Goal: Go to known website: Access a specific website the user already knows

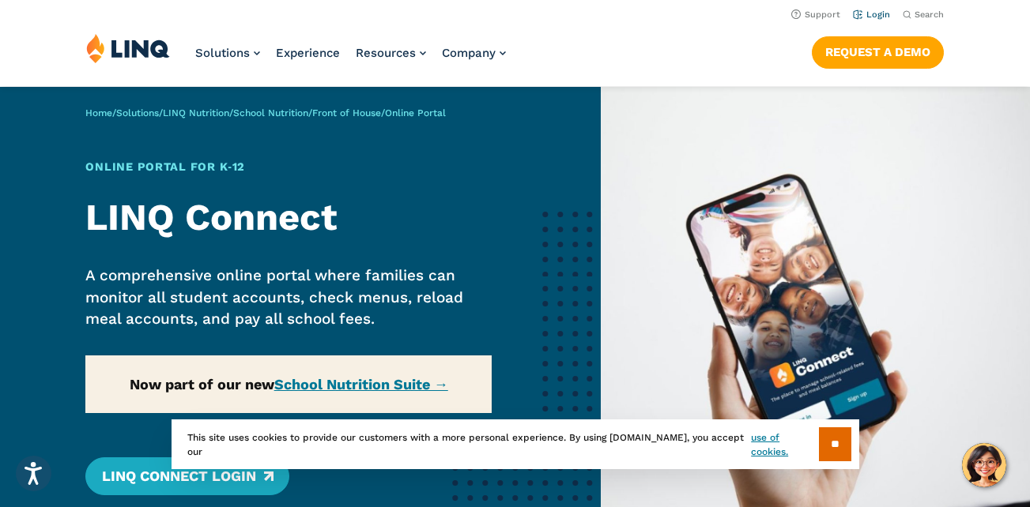
click at [865, 13] on link "Login" at bounding box center [871, 14] width 37 height 10
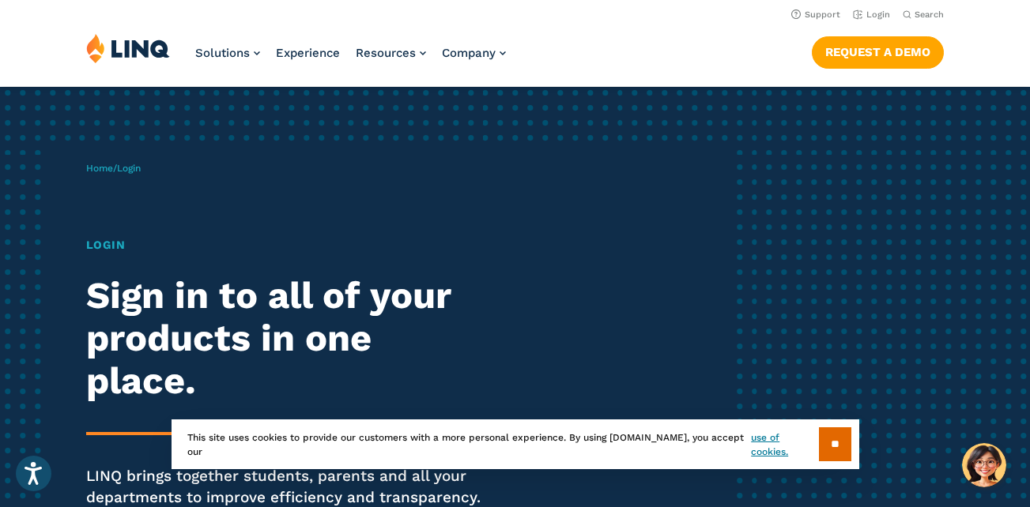
click at [128, 173] on span "Login" at bounding box center [129, 168] width 24 height 11
click at [119, 262] on div "Login Sign in to all of your products in one place. LINQ brings together studen…" at bounding box center [284, 395] width 397 height 316
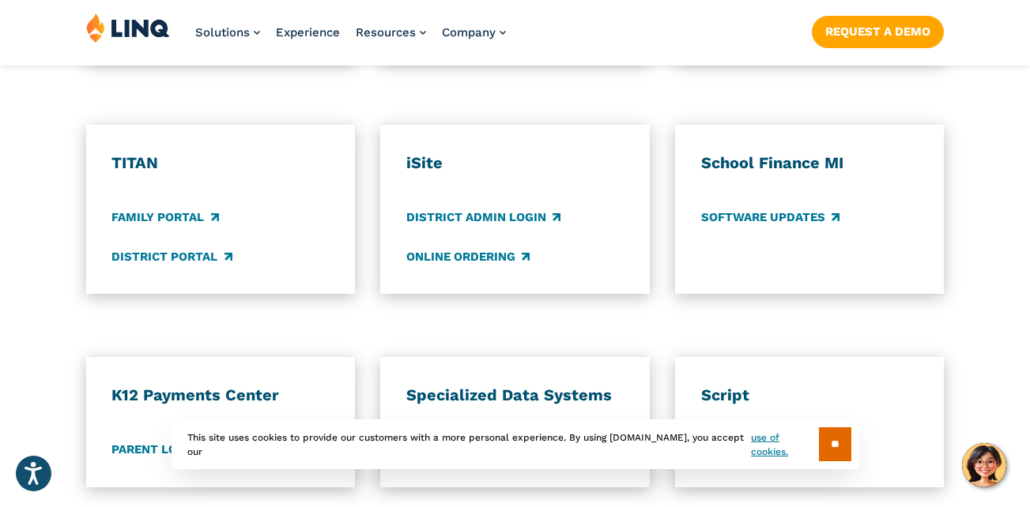
scroll to position [1344, 0]
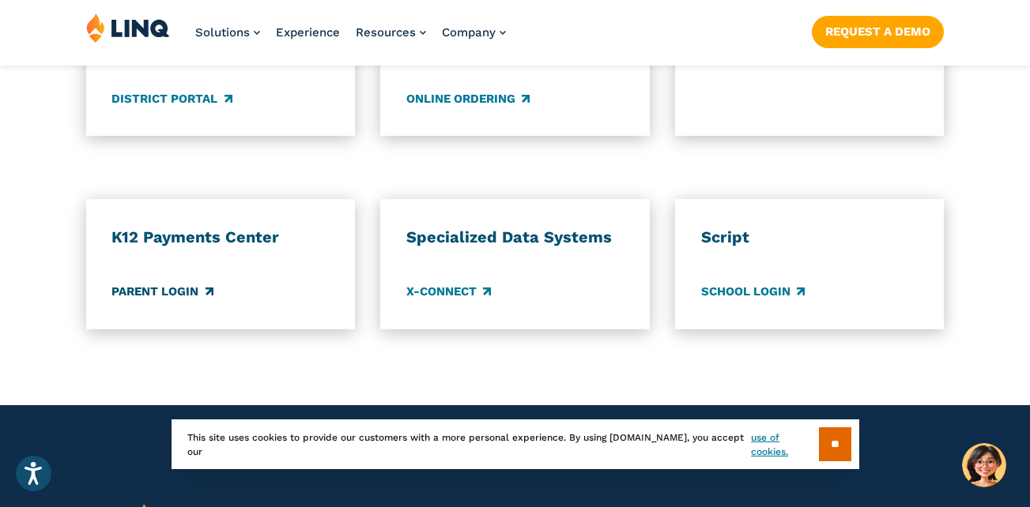
click at [202, 295] on link "Parent Login" at bounding box center [161, 292] width 101 height 17
